Goal: Information Seeking & Learning: Find specific fact

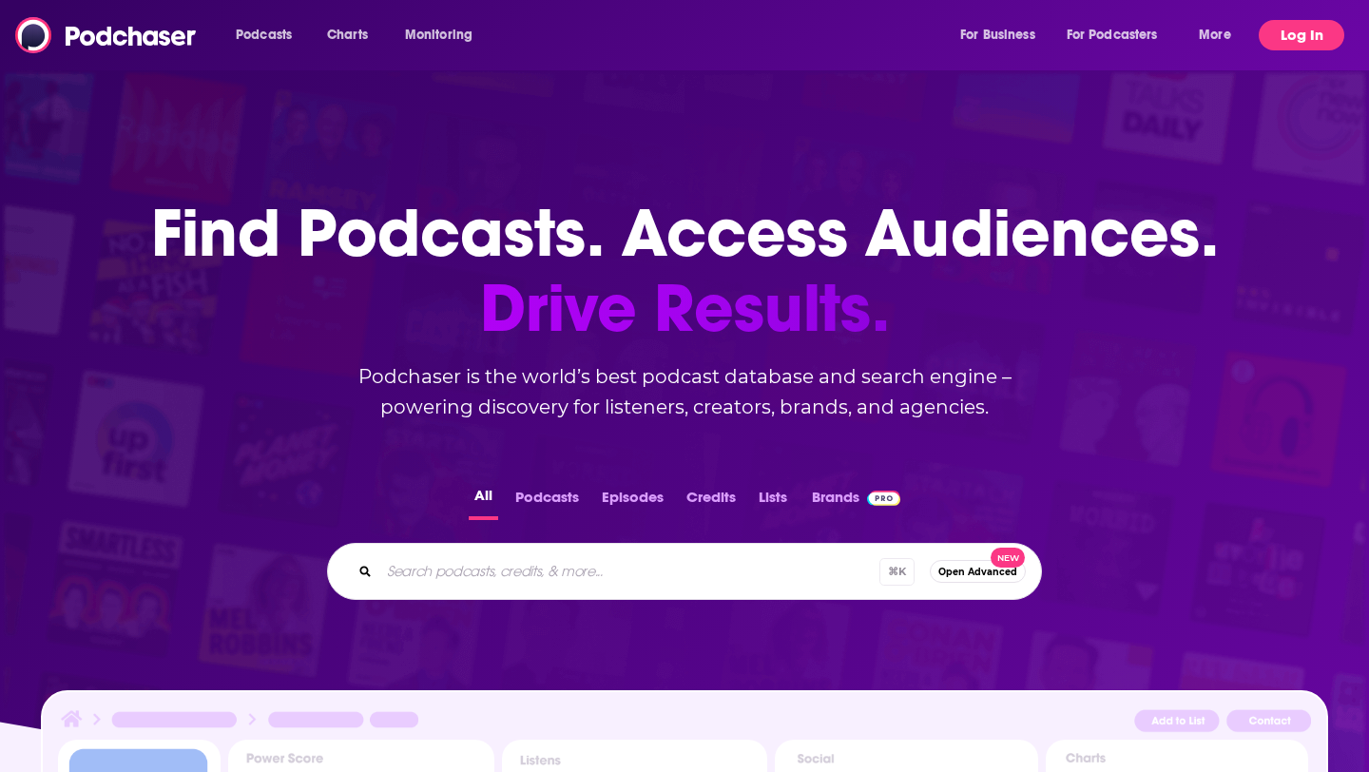
click at [1314, 50] on div "Podcasts Charts Monitoring For Business For Podcasters More Log In" at bounding box center [684, 35] width 1369 height 70
click at [1308, 40] on button "Log In" at bounding box center [1301, 35] width 86 height 30
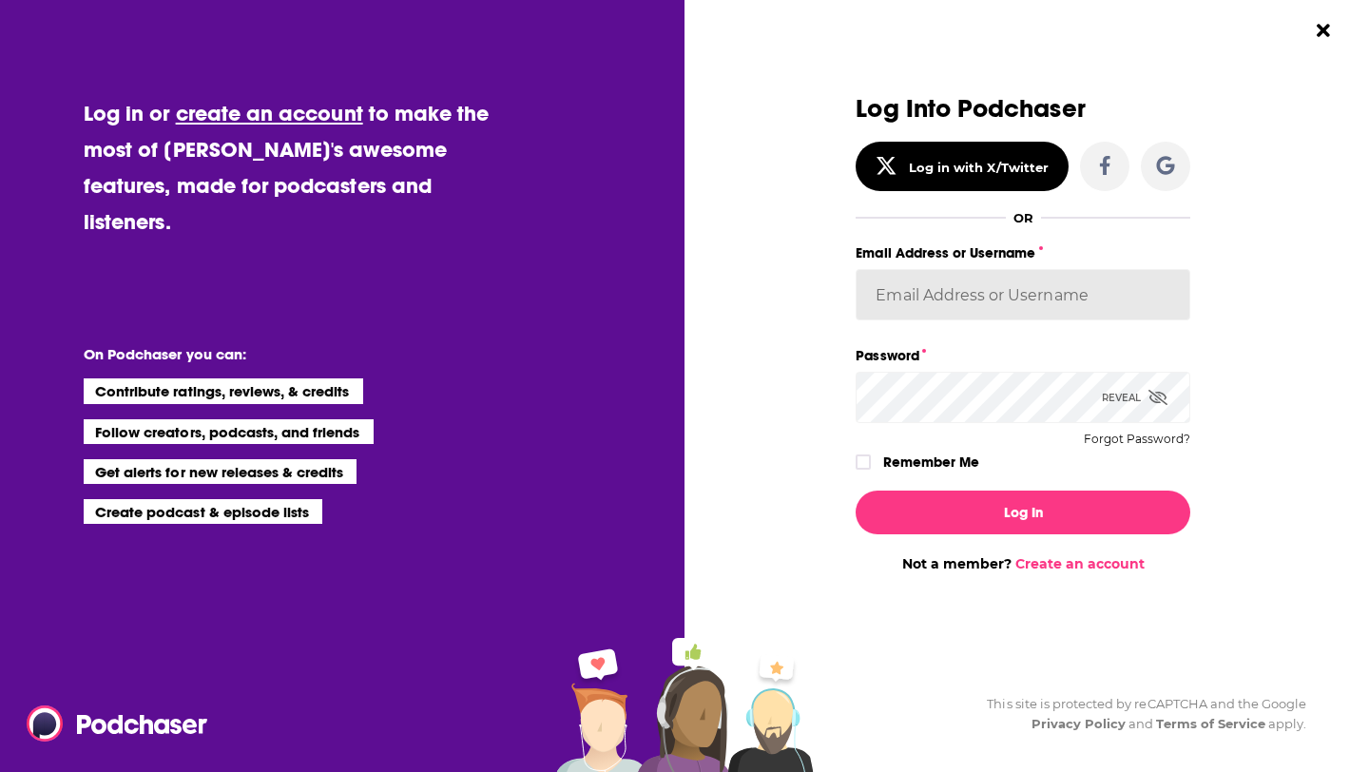
click at [894, 297] on input "Email Address or Username" at bounding box center [1022, 294] width 335 height 51
click at [1281, 310] on div "Log Into Podchaser Log in with X/Twitter OR Email Address or Username Password …" at bounding box center [1033, 386] width 671 height 772
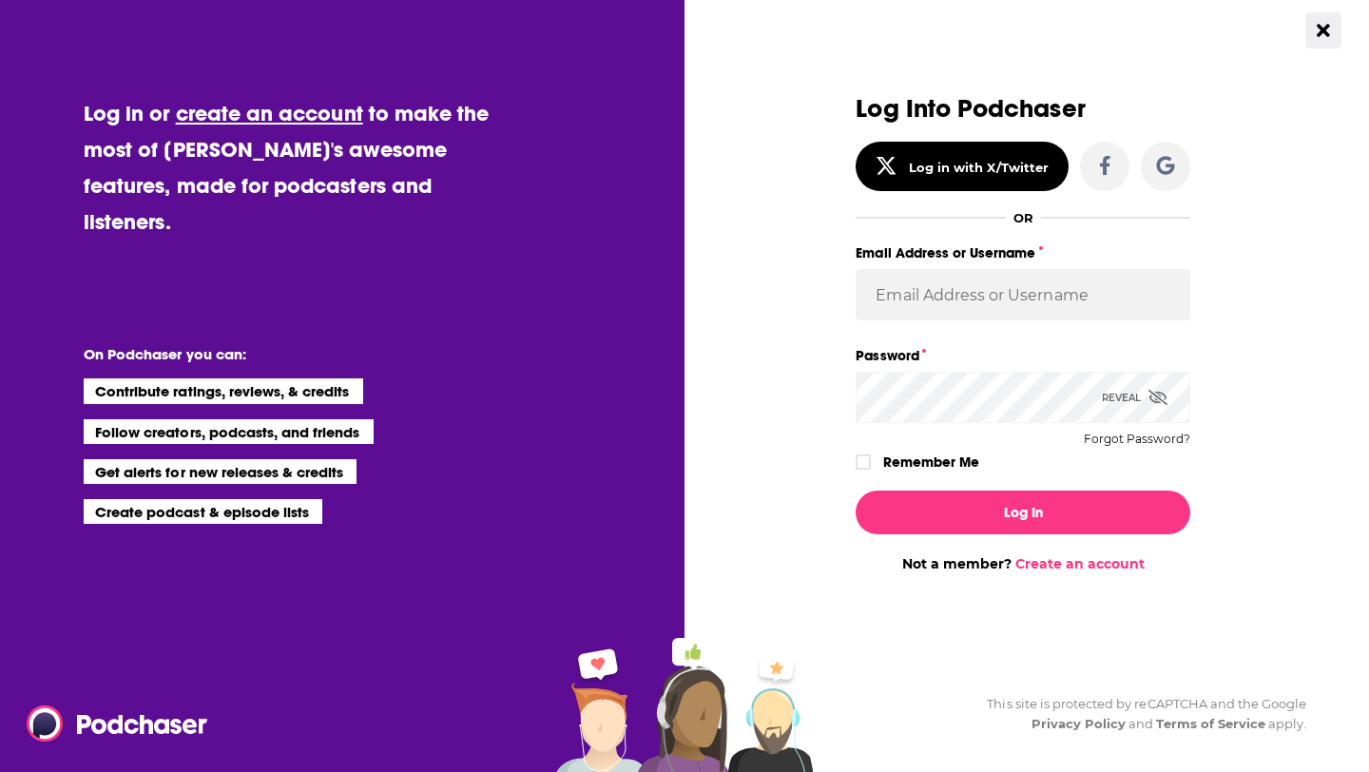
click at [1323, 39] on button "Close Button" at bounding box center [1323, 30] width 36 height 36
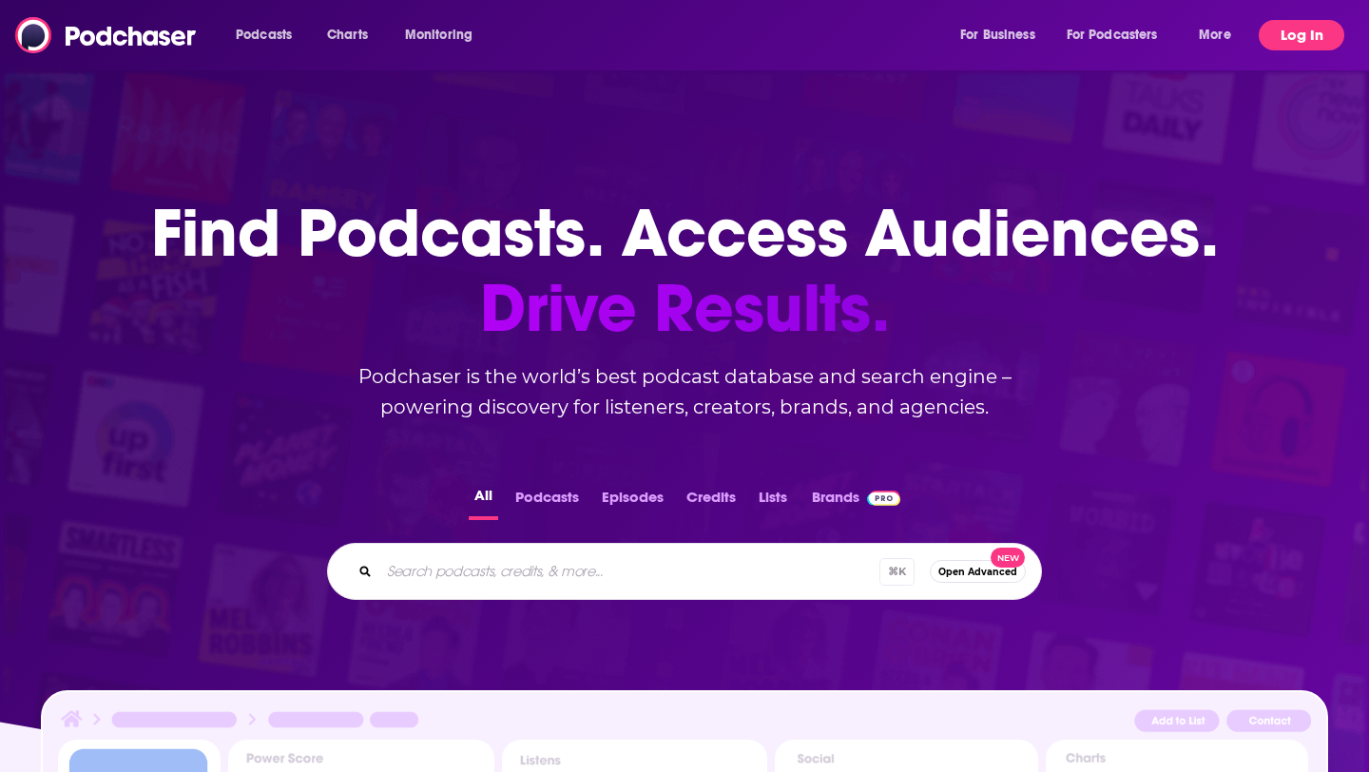
click at [1309, 20] on button "Log In" at bounding box center [1301, 35] width 86 height 30
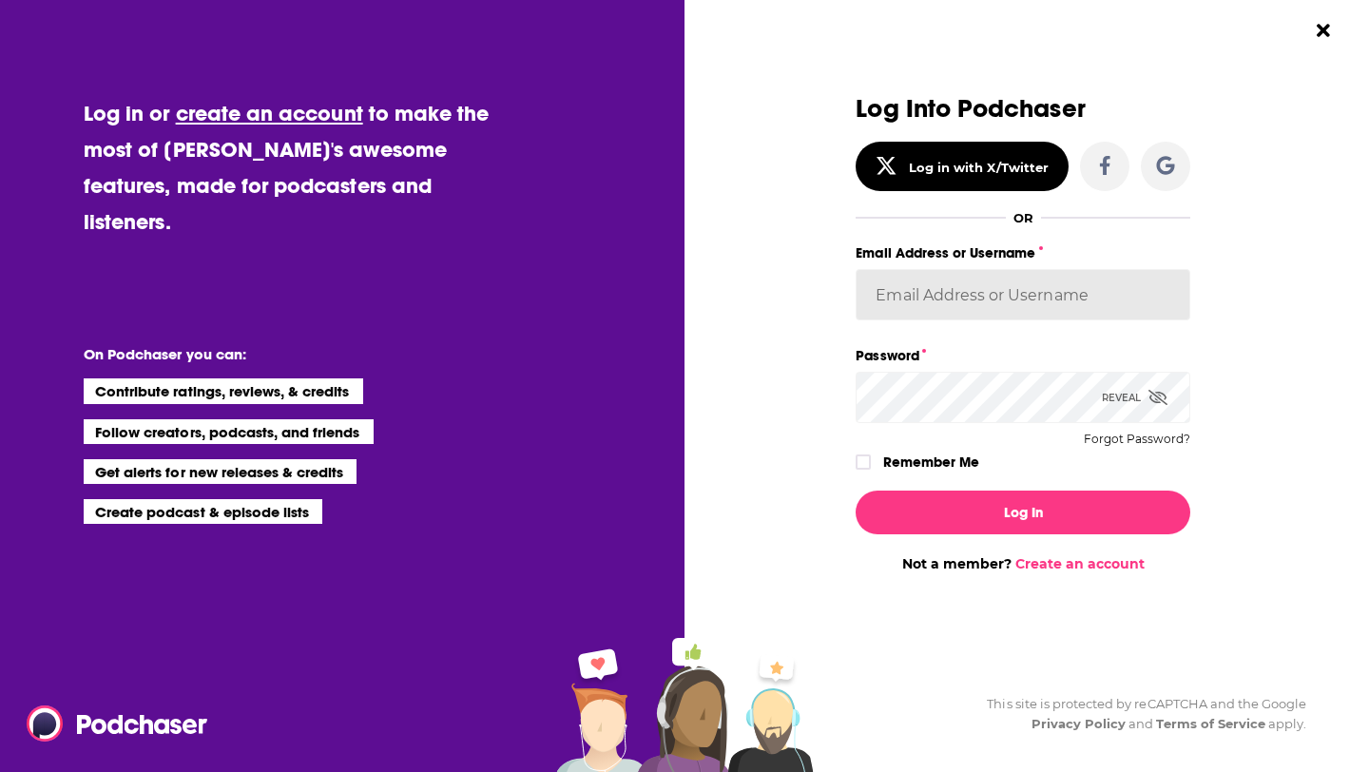
click at [1004, 292] on input "Email Address or Username" at bounding box center [1022, 294] width 335 height 51
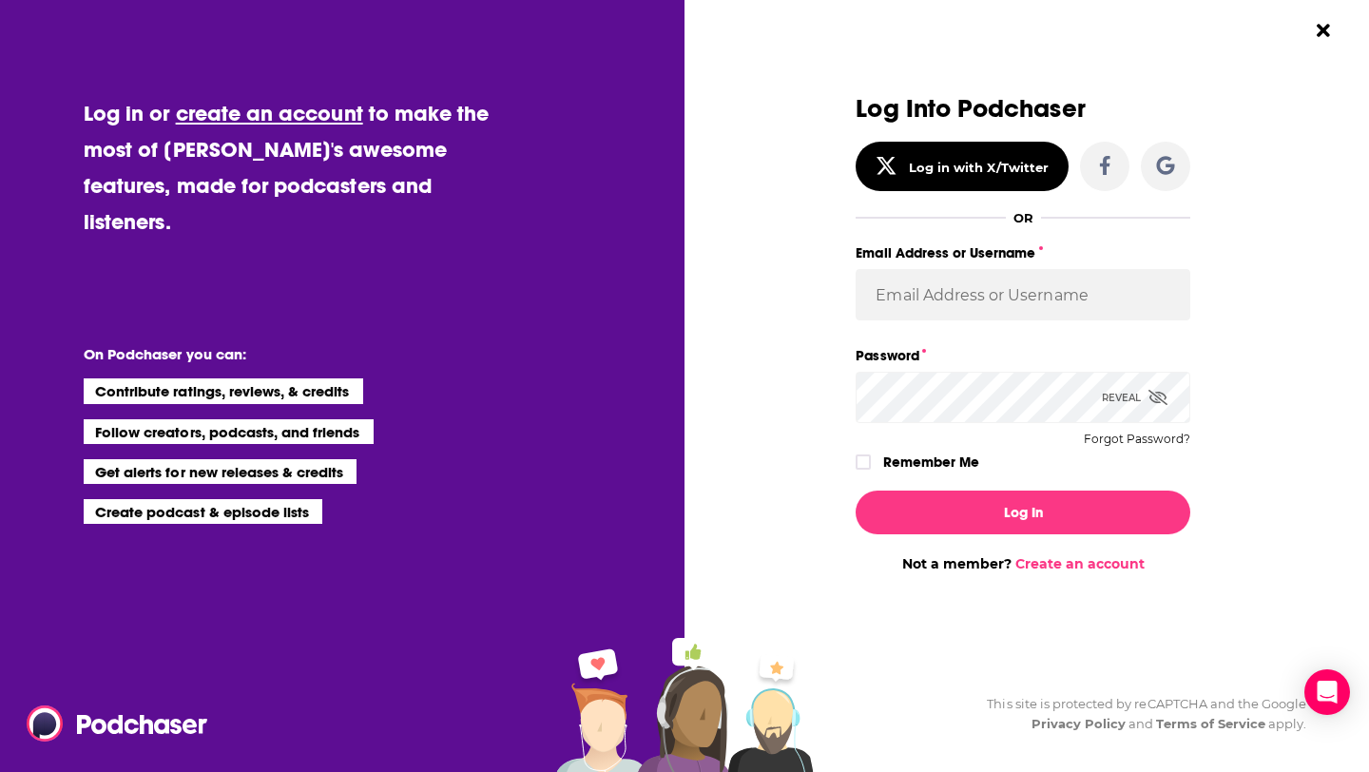
type input "[PERSON_NAME]"
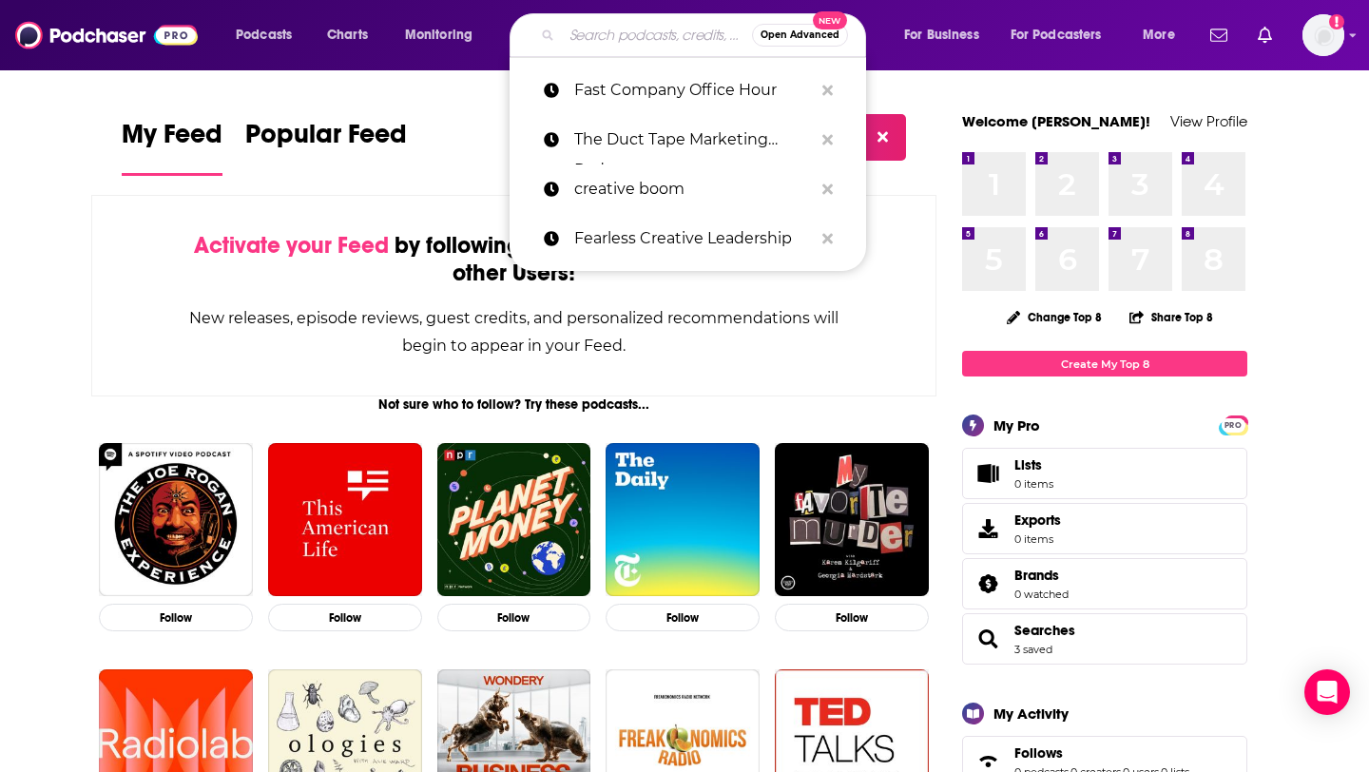
click at [653, 29] on input "Search podcasts, credits, & more..." at bounding box center [657, 35] width 190 height 30
paste input "Design Better Podcast"
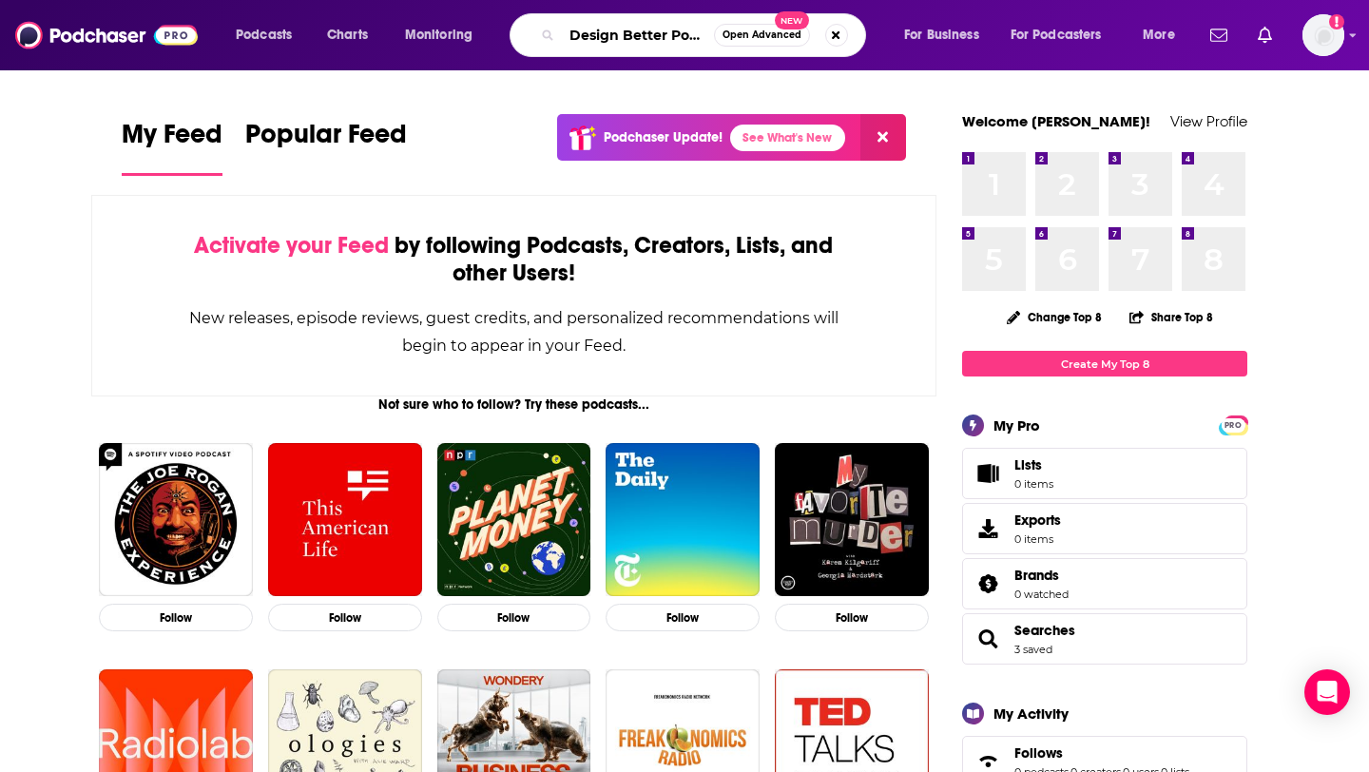
scroll to position [0, 26]
type input "Design Better Podcast"
